Goal: Information Seeking & Learning: Learn about a topic

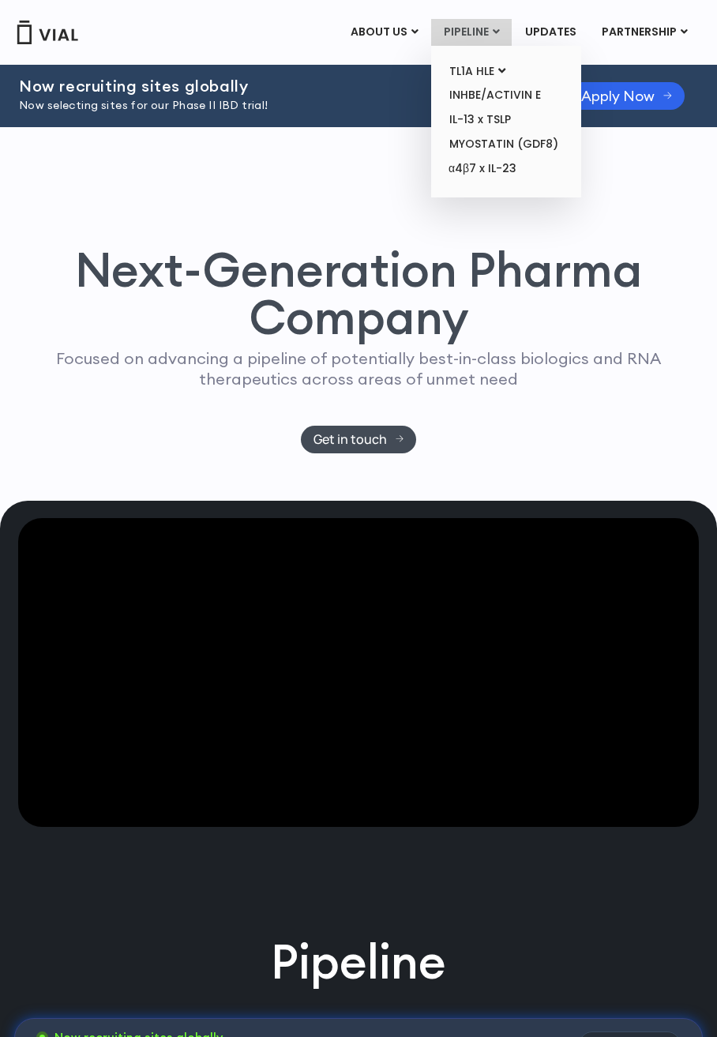
click at [488, 29] on link "PIPELINE" at bounding box center [471, 32] width 81 height 27
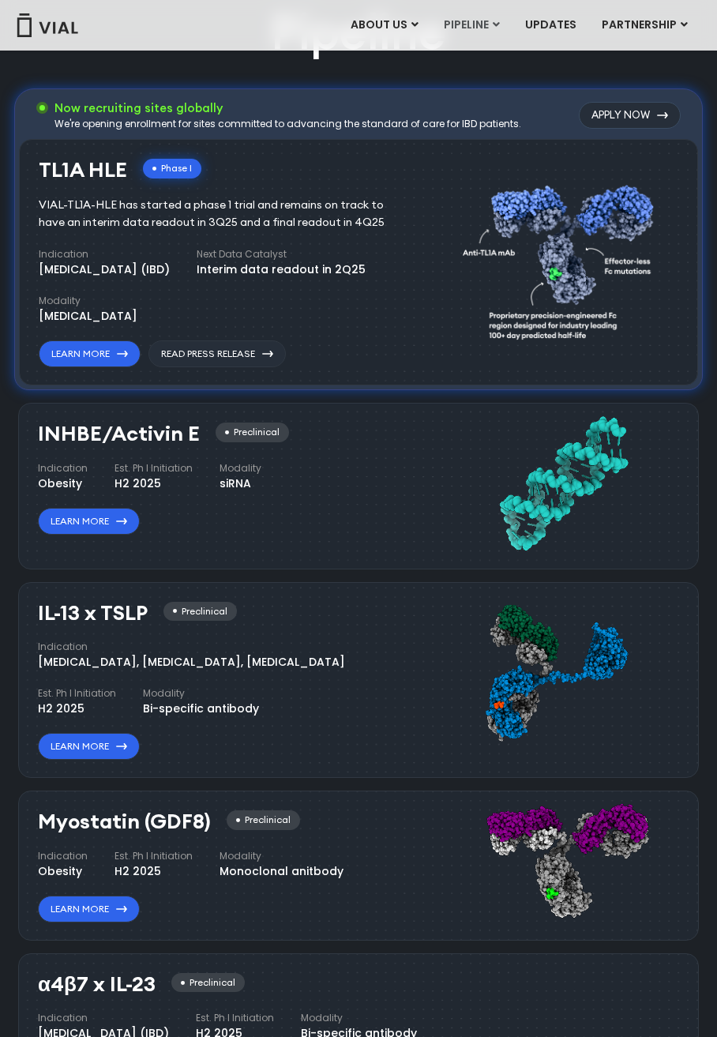
scroll to position [930, 0]
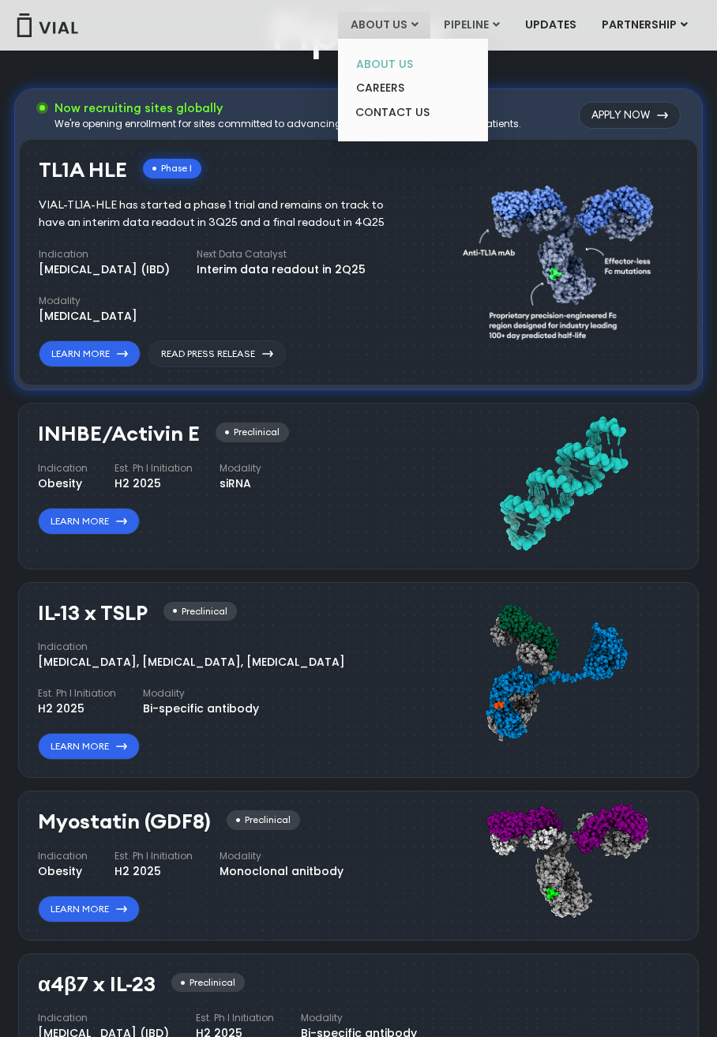
click at [402, 66] on link "ABOUT US" at bounding box center [413, 64] width 138 height 24
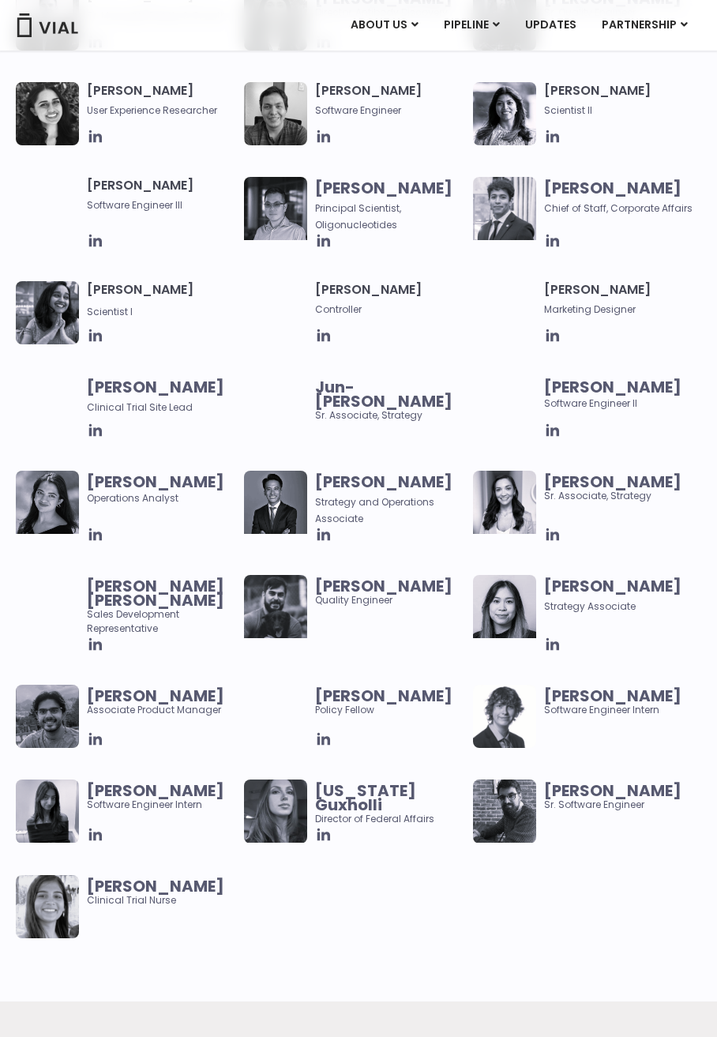
scroll to position [2001, 0]
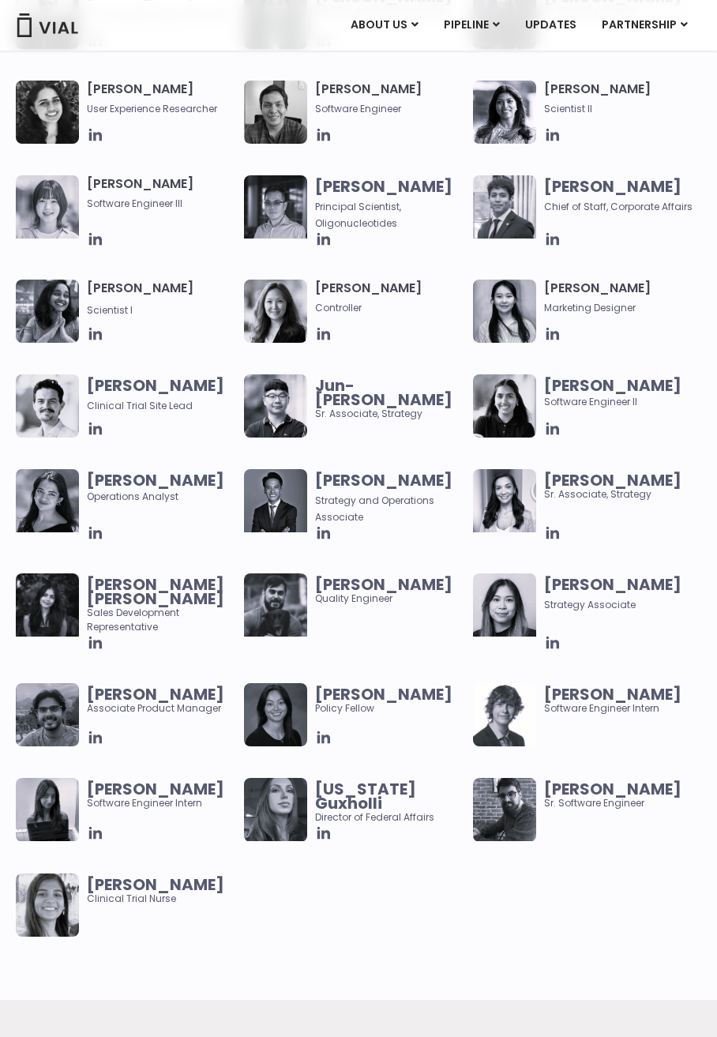
click at [370, 869] on div "Abhinav Sondhi Associate Product Manager Claudia Yu Policy Fellow Ethan Cook So…" at bounding box center [359, 825] width 686 height 285
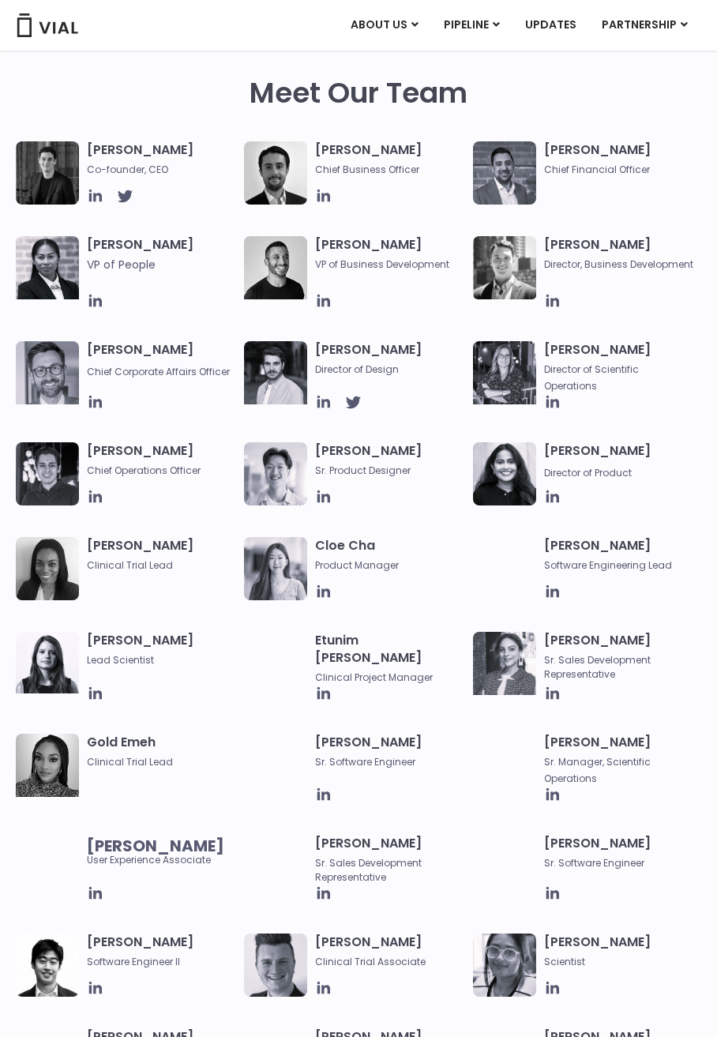
scroll to position [667, 0]
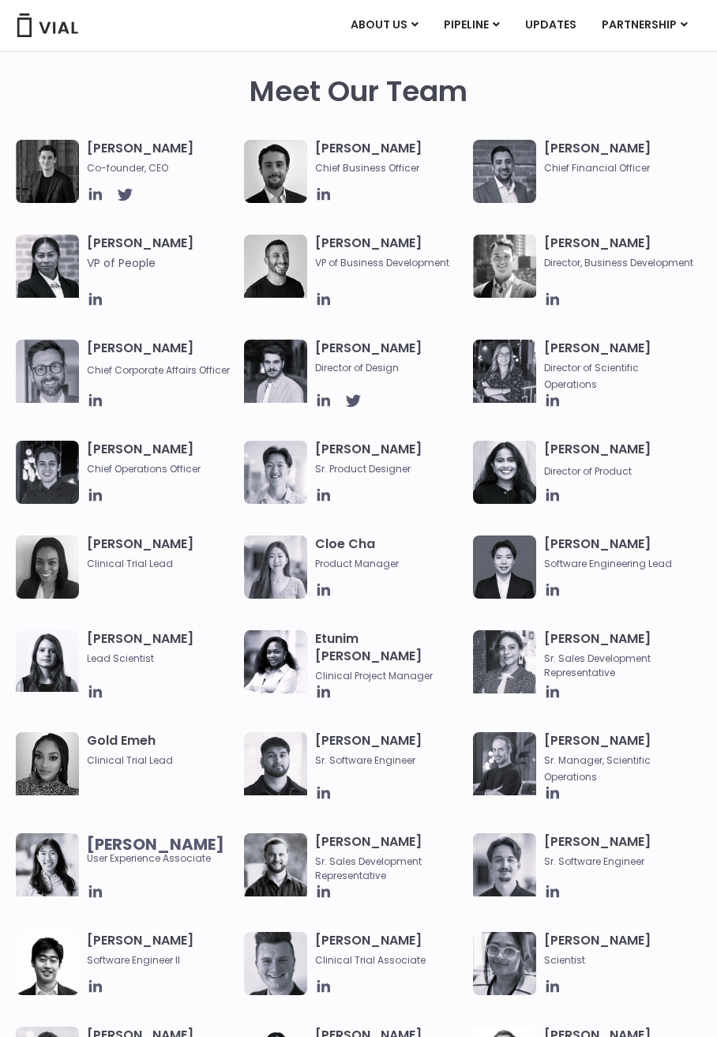
click at [504, 470] on img at bounding box center [504, 472] width 63 height 63
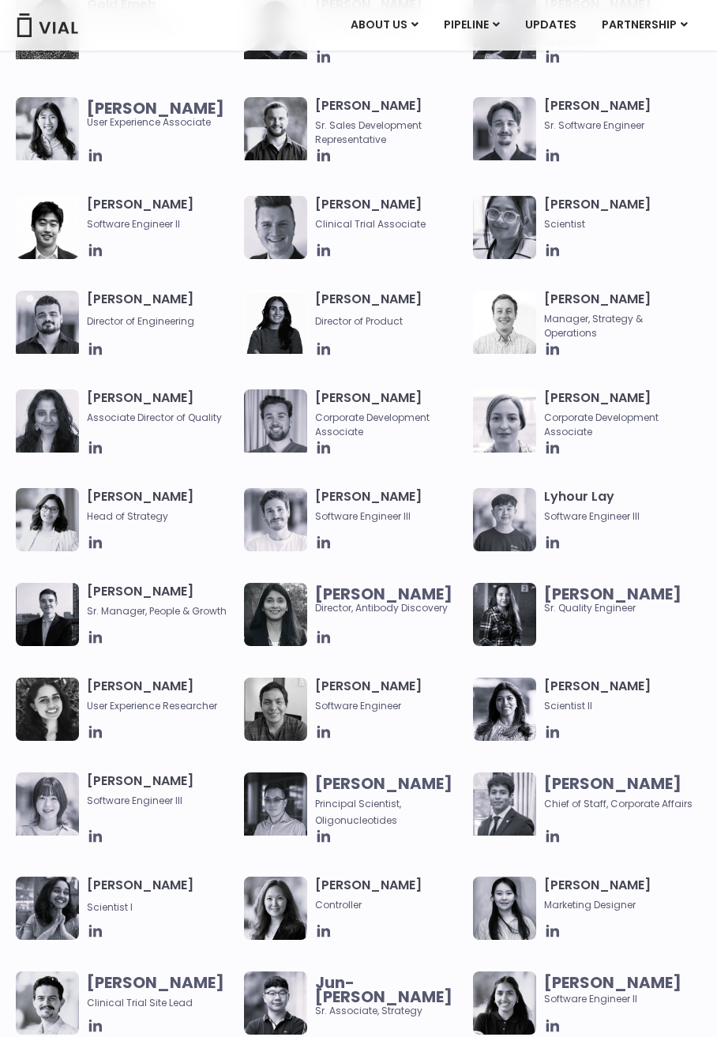
scroll to position [1444, 0]
